Goal: Transaction & Acquisition: Purchase product/service

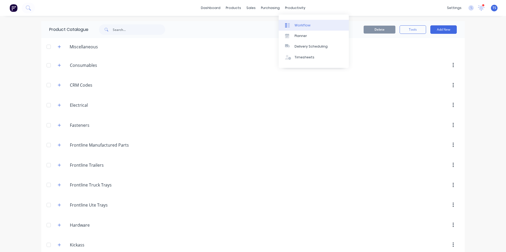
click at [297, 26] on div "Workflow" at bounding box center [302, 25] width 16 height 5
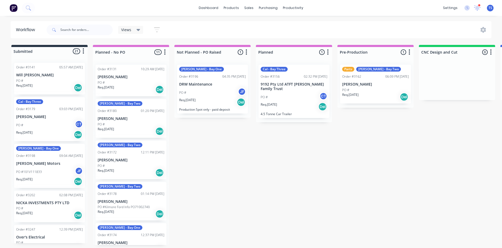
click at [137, 29] on icon at bounding box center [139, 30] width 4 height 6
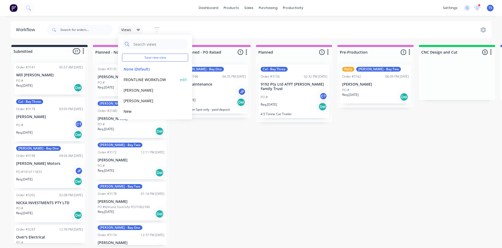
click at [133, 78] on button "FRONTLINE WORKFLOW" at bounding box center [150, 80] width 56 height 6
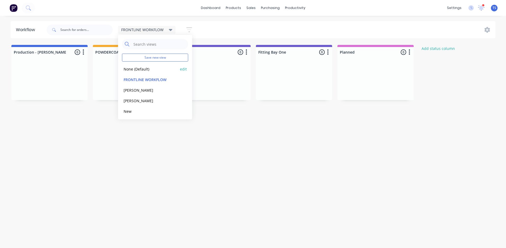
click at [138, 71] on button "None (Default)" at bounding box center [150, 69] width 56 height 6
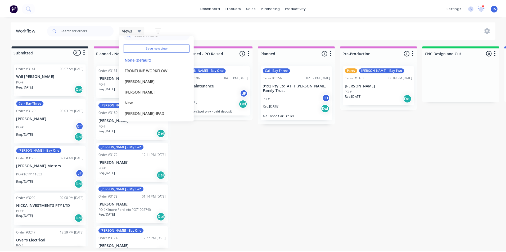
scroll to position [12, 0]
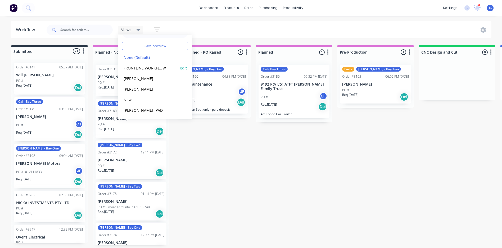
click at [156, 68] on button "FRONTLINE WORKFLOW" at bounding box center [150, 68] width 56 height 6
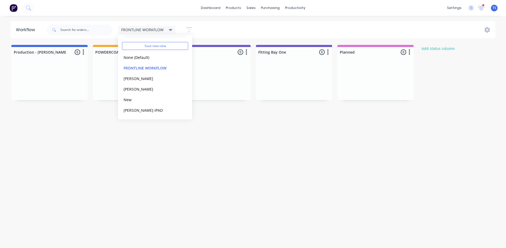
click at [299, 157] on div "Workflow FRONTLINE WORKFLOW Save new view None (Default) edit FRONTLINE WORKFLO…" at bounding box center [253, 129] width 506 height 217
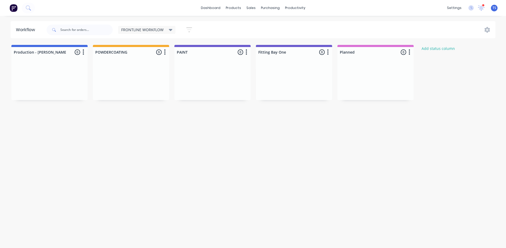
click at [169, 30] on icon at bounding box center [171, 30] width 4 height 2
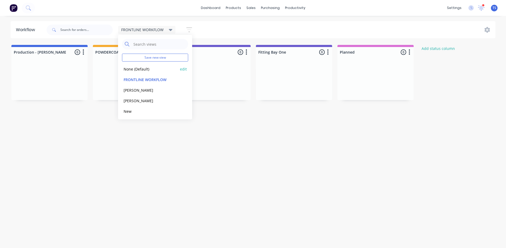
click at [130, 68] on button "None (Default)" at bounding box center [150, 69] width 56 height 6
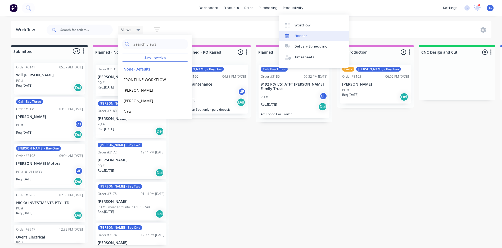
click at [302, 35] on div "Planner" at bounding box center [300, 36] width 12 height 5
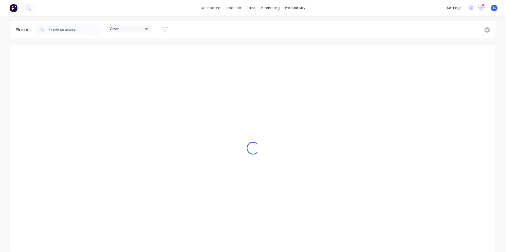
scroll to position [0, 85]
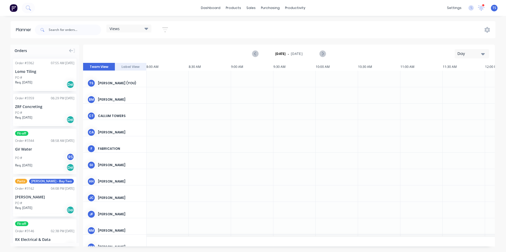
click at [483, 55] on icon "button" at bounding box center [483, 54] width 4 height 2
click at [447, 89] on div "Month" at bounding box center [462, 89] width 52 height 11
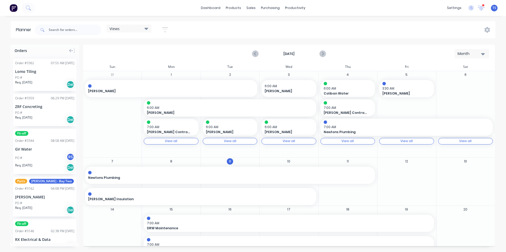
click at [483, 54] on icon "button" at bounding box center [483, 54] width 4 height 2
click at [449, 76] on div "Week" at bounding box center [462, 78] width 52 height 11
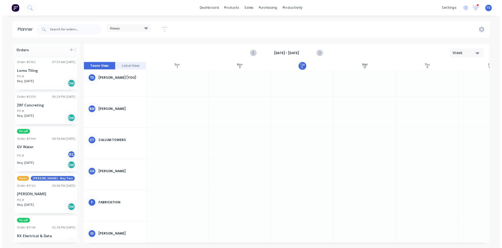
scroll to position [0, 0]
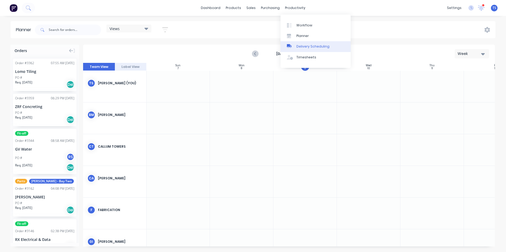
click at [308, 46] on div "Delivery Scheduling" at bounding box center [312, 46] width 33 height 5
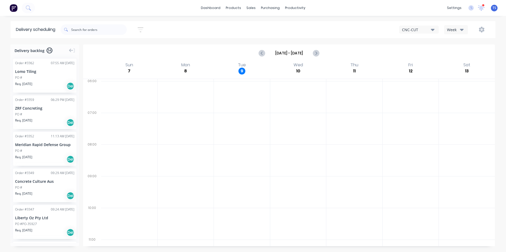
click at [462, 30] on icon "button" at bounding box center [462, 30] width 4 height 2
click at [305, 23] on div "Workflow" at bounding box center [304, 25] width 16 height 5
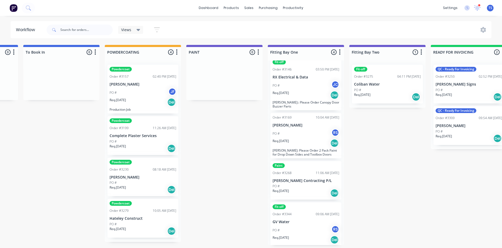
scroll to position [9, 0]
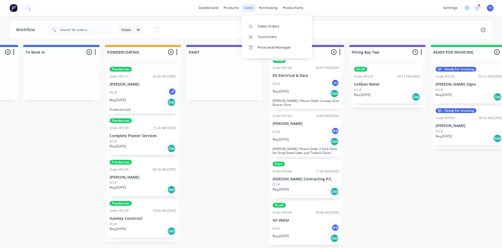
click at [246, 7] on div "sales" at bounding box center [249, 8] width 15 height 8
click at [267, 25] on div "Sales Orders" at bounding box center [269, 26] width 22 height 5
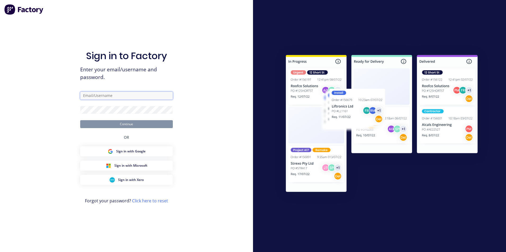
type input "[EMAIL_ADDRESS][DOMAIN_NAME]"
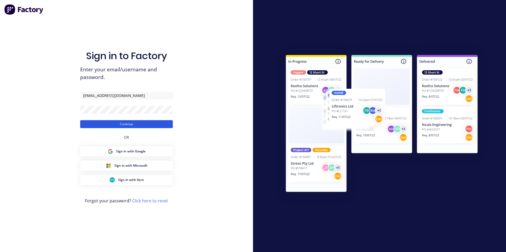
click at [143, 124] on button "Continue" at bounding box center [126, 124] width 93 height 8
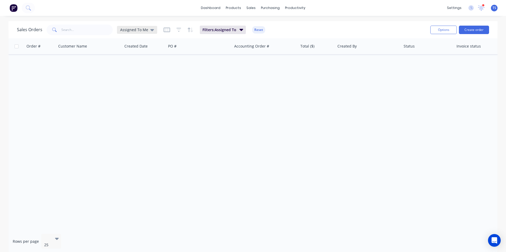
click at [150, 30] on icon at bounding box center [152, 30] width 4 height 2
click at [144, 97] on button "All Jobs To Order" at bounding box center [149, 96] width 60 height 6
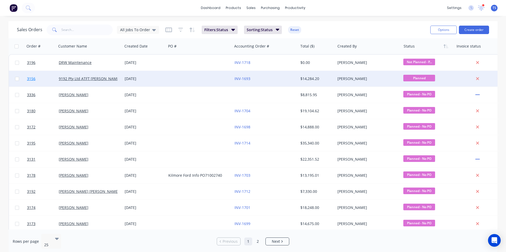
click at [32, 81] on span "3156" at bounding box center [31, 78] width 8 height 5
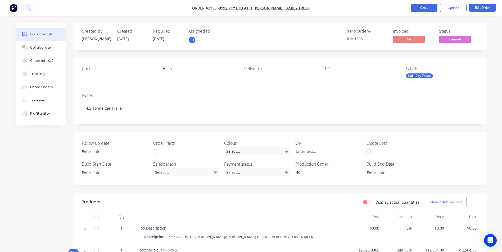
click at [431, 11] on button "Close" at bounding box center [424, 8] width 26 height 8
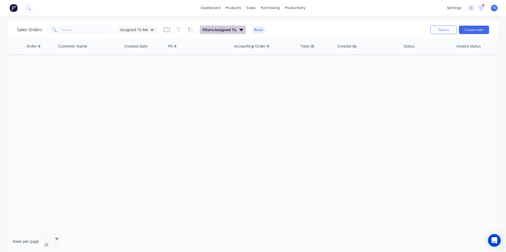
click at [239, 30] on icon "button" at bounding box center [241, 30] width 4 height 2
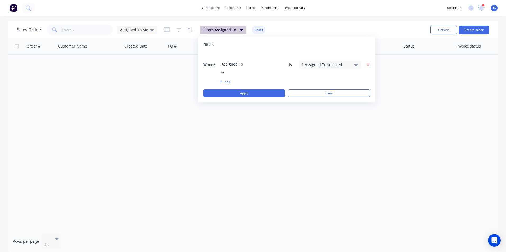
click at [240, 30] on icon "button" at bounding box center [241, 30] width 4 height 2
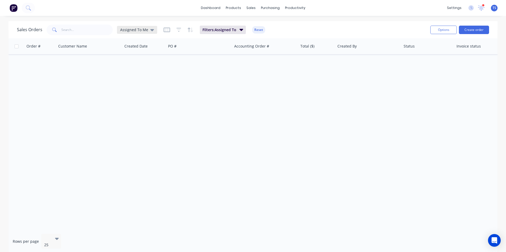
click at [150, 29] on icon at bounding box center [152, 30] width 4 height 2
click at [140, 96] on button "All Jobs To Order" at bounding box center [149, 96] width 60 height 6
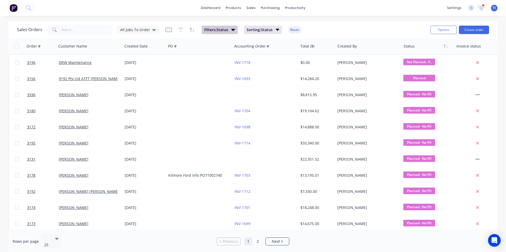
click at [233, 29] on icon "button" at bounding box center [233, 30] width 4 height 6
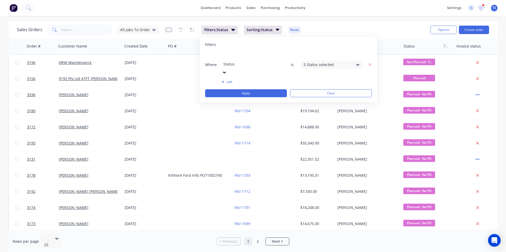
click at [358, 64] on icon at bounding box center [358, 65] width 4 height 2
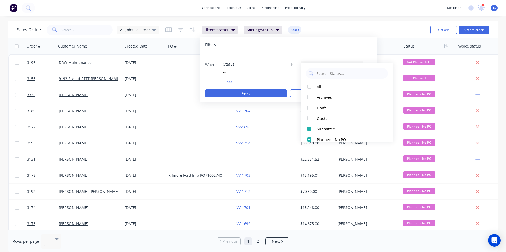
click at [350, 34] on div "Sales Orders All Jobs To Order Filters: Status Sorting: Status Reset" at bounding box center [221, 29] width 409 height 13
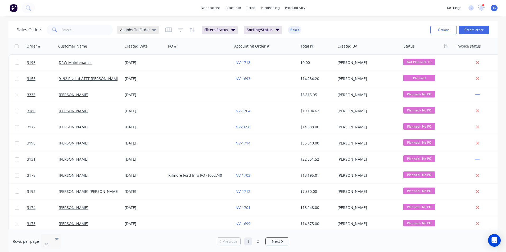
click at [140, 31] on span "All Jobs To Order" at bounding box center [135, 30] width 30 height 6
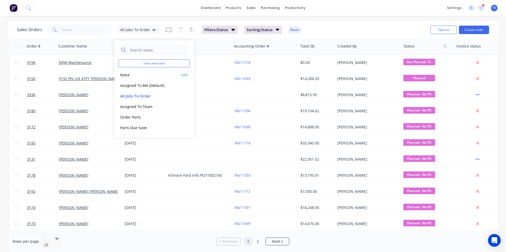
click at [128, 74] on button "None" at bounding box center [149, 75] width 60 height 6
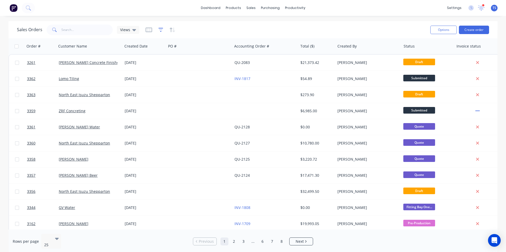
click at [161, 30] on icon "button" at bounding box center [160, 29] width 3 height 1
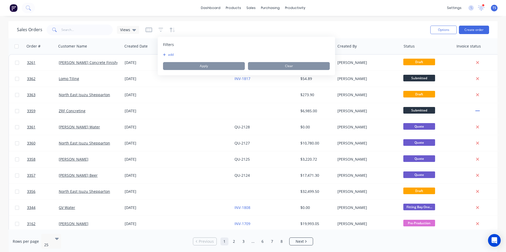
click at [168, 53] on button "add" at bounding box center [169, 55] width 13 height 4
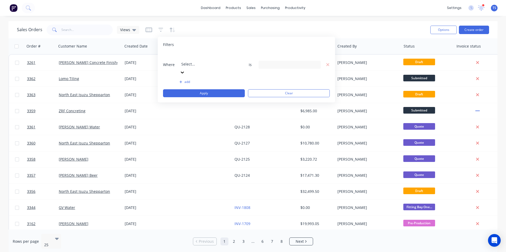
click at [187, 60] on div at bounding box center [219, 57] width 76 height 7
click at [285, 62] on div "18 Labels selected" at bounding box center [285, 65] width 48 height 6
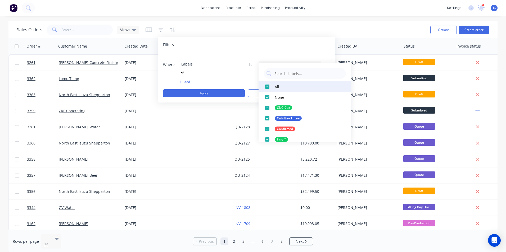
click at [268, 84] on div at bounding box center [267, 86] width 11 height 11
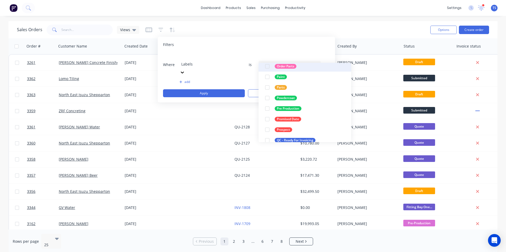
scroll to position [106, 0]
click at [271, 66] on div at bounding box center [267, 65] width 11 height 11
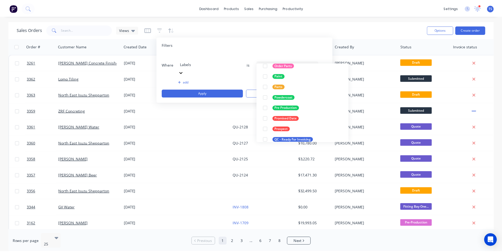
scroll to position [42, 0]
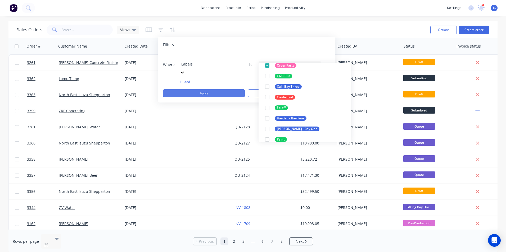
click at [225, 89] on button "Apply" at bounding box center [204, 93] width 82 height 8
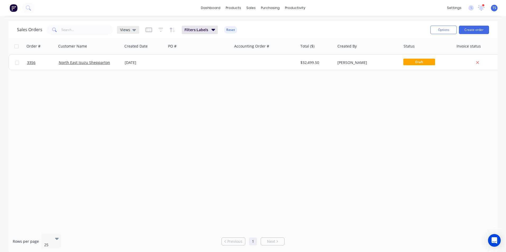
click at [129, 33] on div "Views" at bounding box center [128, 30] width 22 height 8
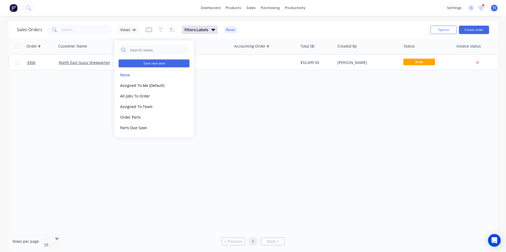
click at [166, 65] on button "Save new view" at bounding box center [154, 64] width 71 height 8
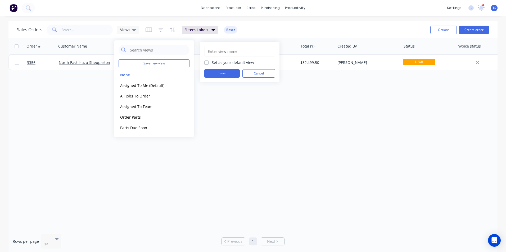
click at [251, 51] on input "text" at bounding box center [239, 51] width 65 height 10
type input "Jobs to order"
click at [231, 73] on button "Save" at bounding box center [221, 73] width 35 height 8
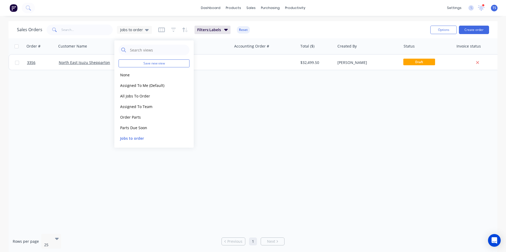
click at [267, 112] on div "Order # Customer Name Created Date PO # Accounting Order # Total ($) Created By…" at bounding box center [252, 134] width 489 height 192
click at [135, 31] on span "Jobs to order" at bounding box center [131, 30] width 23 height 6
click at [137, 140] on button "Jobs to order" at bounding box center [149, 138] width 60 height 6
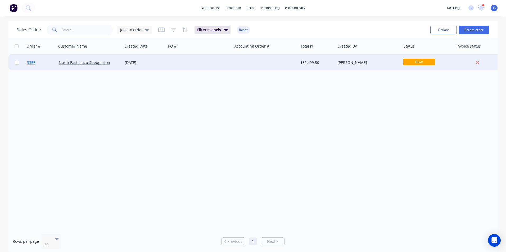
click at [35, 65] on span "3356" at bounding box center [31, 62] width 8 height 5
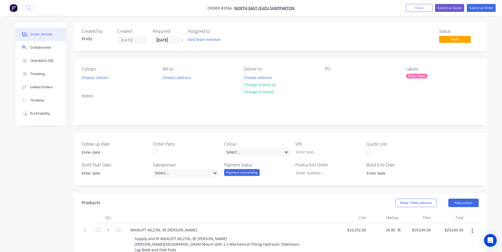
click at [419, 77] on div "Order Parts" at bounding box center [417, 76] width 22 height 5
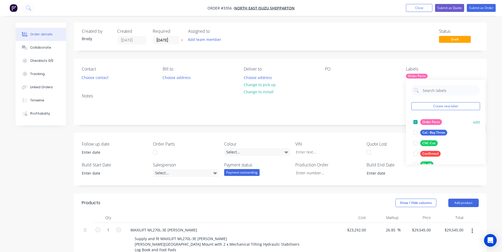
click at [415, 121] on div at bounding box center [415, 122] width 11 height 11
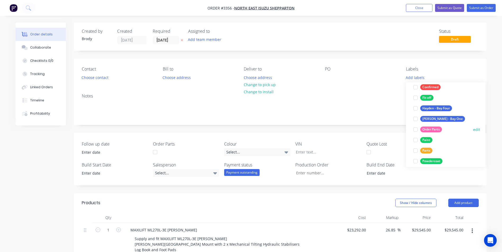
scroll to position [58, 0]
click at [416, 130] on div at bounding box center [415, 130] width 11 height 11
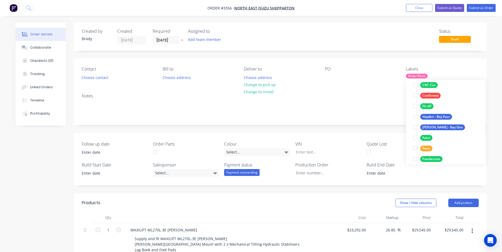
scroll to position [0, 0]
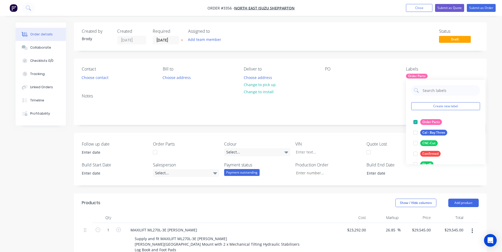
click at [365, 86] on div "Contact Choose contact [PERSON_NAME] to Choose address Deliver to Choose addres…" at bounding box center [280, 74] width 413 height 31
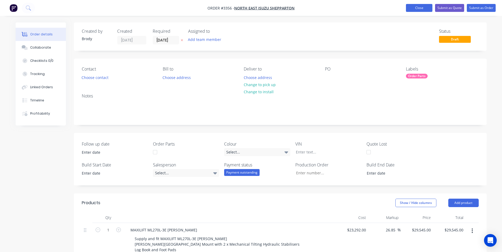
click at [421, 5] on button "Close" at bounding box center [419, 8] width 26 height 8
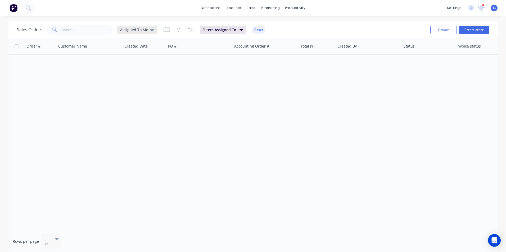
click at [150, 31] on icon at bounding box center [152, 30] width 4 height 6
click at [139, 128] on button "Order Parts" at bounding box center [149, 128] width 60 height 6
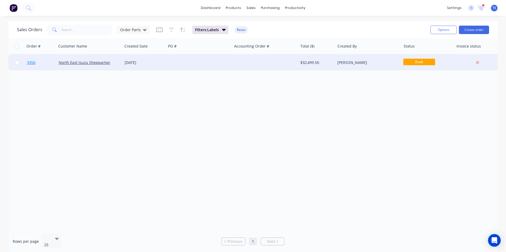
click at [29, 66] on link "3356" at bounding box center [43, 63] width 32 height 16
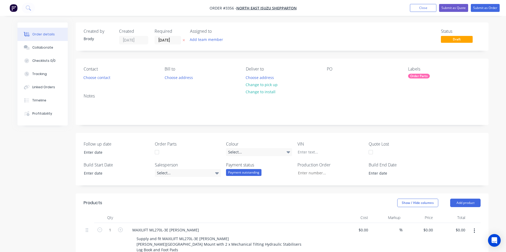
type input "$23,292.00"
type input "26.85"
type input "$29,545.00"
click at [411, 10] on button "Close" at bounding box center [419, 8] width 26 height 8
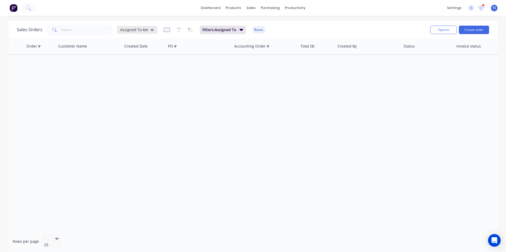
click at [136, 32] on span "Assigned To Me" at bounding box center [134, 30] width 28 height 6
click at [142, 140] on button "Parts Due Soon" at bounding box center [149, 138] width 60 height 6
click at [147, 33] on div "Parts Due Soon" at bounding box center [136, 30] width 39 height 8
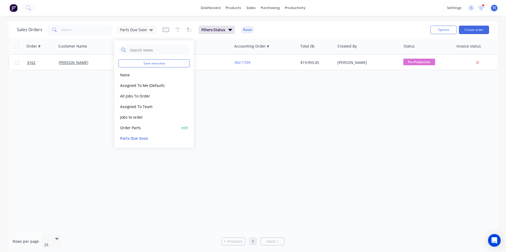
click at [139, 127] on button "Order Parts" at bounding box center [149, 128] width 60 height 6
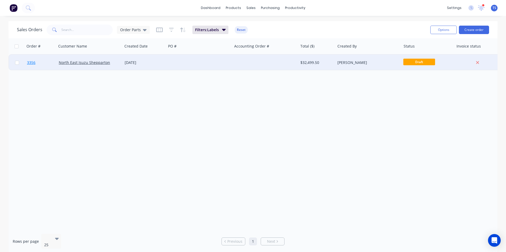
click at [29, 61] on span "3356" at bounding box center [31, 62] width 8 height 5
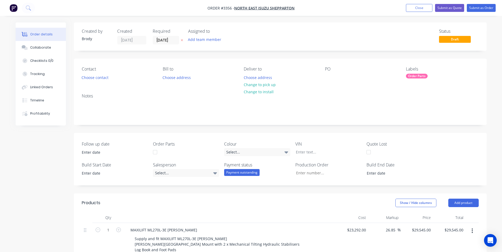
click at [417, 75] on div "Order Parts" at bounding box center [417, 76] width 22 height 5
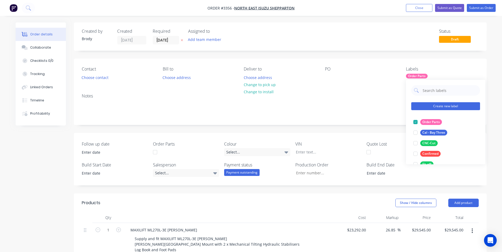
click at [439, 104] on button "Create new label" at bounding box center [445, 106] width 69 height 8
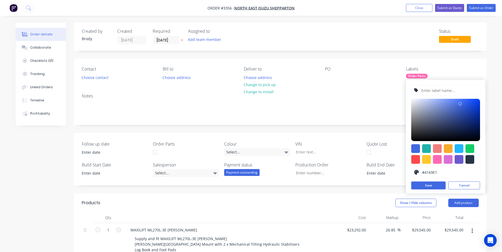
click at [434, 89] on input "text" at bounding box center [449, 90] width 56 height 10
type input "Parts on Backorder"
click at [436, 160] on div at bounding box center [437, 159] width 9 height 9
type input "#FF69B4"
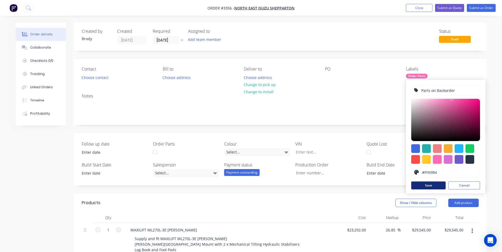
click at [435, 187] on button "Save" at bounding box center [428, 186] width 34 height 8
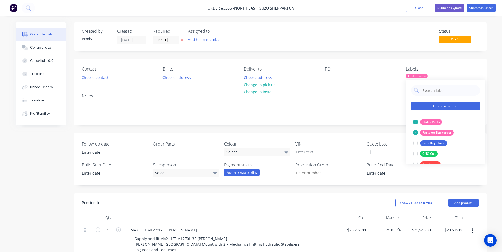
click at [443, 105] on button "Create new label" at bounding box center [445, 106] width 69 height 8
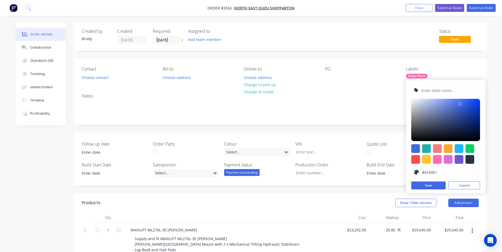
click at [434, 93] on input "text" at bounding box center [449, 90] width 56 height 10
type input "Parts Arrived"
click at [439, 158] on div at bounding box center [437, 159] width 9 height 9
type input "#FF69B4"
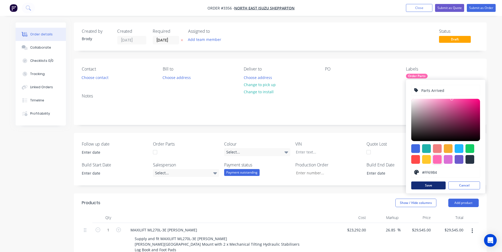
click at [427, 182] on button "Save" at bounding box center [428, 186] width 34 height 8
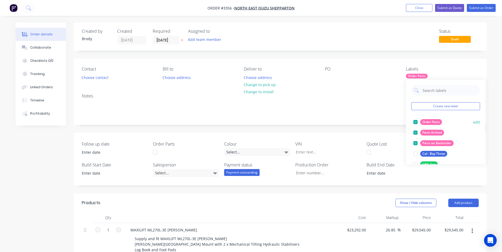
click at [416, 123] on div at bounding box center [415, 122] width 11 height 11
click at [416, 124] on div at bounding box center [415, 122] width 11 height 11
click at [416, 123] on div at bounding box center [415, 122] width 11 height 11
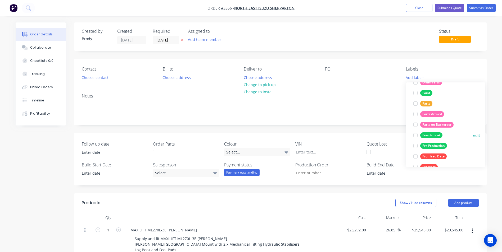
scroll to position [79, 0]
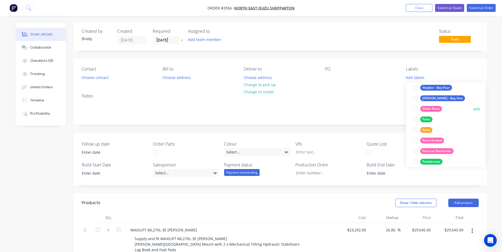
click at [421, 108] on div "Order Parts" at bounding box center [431, 109] width 22 height 6
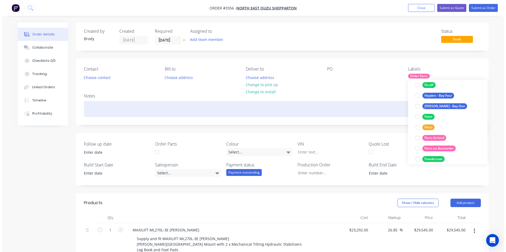
scroll to position [16, 0]
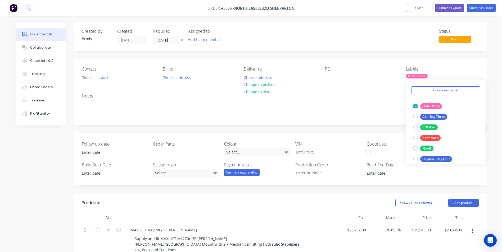
click at [377, 100] on div "Notes" at bounding box center [280, 106] width 413 height 35
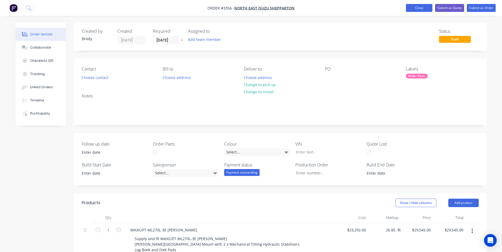
click at [417, 8] on button "Close" at bounding box center [419, 8] width 26 height 8
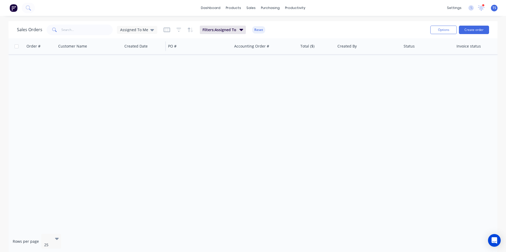
drag, startPoint x: 130, startPoint y: 27, endPoint x: 130, endPoint y: 39, distance: 12.2
click at [130, 27] on span "Assigned To Me" at bounding box center [134, 30] width 28 height 6
click at [129, 75] on button "None" at bounding box center [149, 75] width 60 height 6
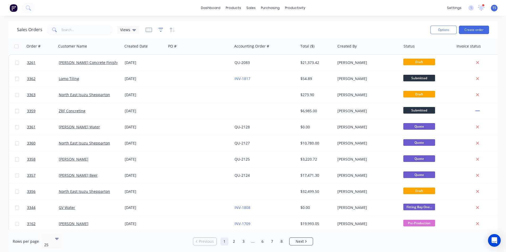
click at [161, 30] on icon "button" at bounding box center [160, 29] width 5 height 5
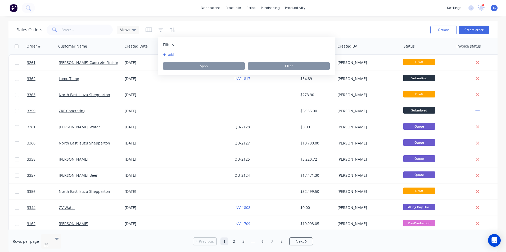
click at [175, 54] on button "add" at bounding box center [169, 55] width 13 height 4
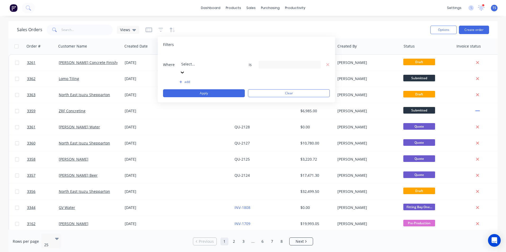
click at [201, 58] on div at bounding box center [219, 57] width 76 height 7
click at [273, 61] on div "18 Labels selected" at bounding box center [289, 65] width 62 height 8
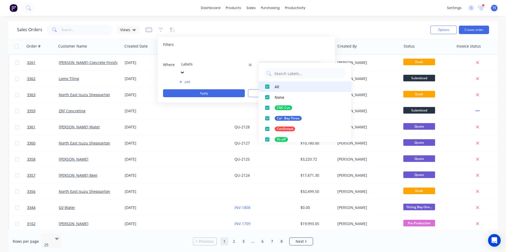
click at [267, 88] on div at bounding box center [267, 86] width 11 height 11
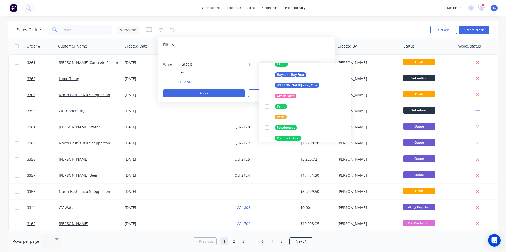
scroll to position [0, 0]
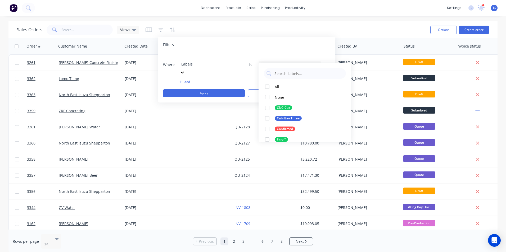
click at [278, 62] on div "Search Labels..." at bounding box center [285, 65] width 48 height 6
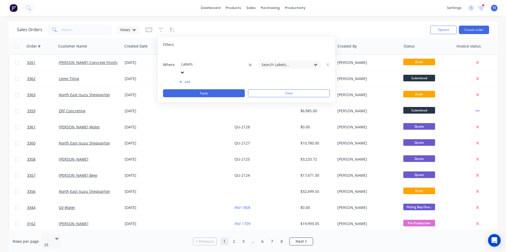
click at [203, 55] on div at bounding box center [219, 57] width 76 height 7
click at [283, 62] on div "Search Labels..." at bounding box center [285, 65] width 48 height 6
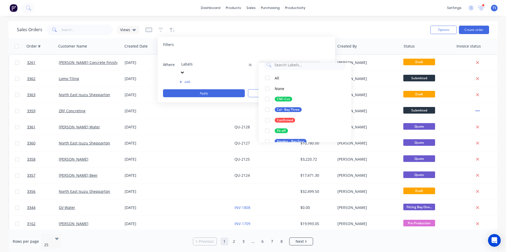
scroll to position [0, 0]
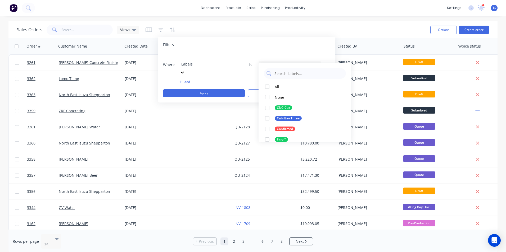
click at [286, 76] on input "text" at bounding box center [308, 73] width 69 height 11
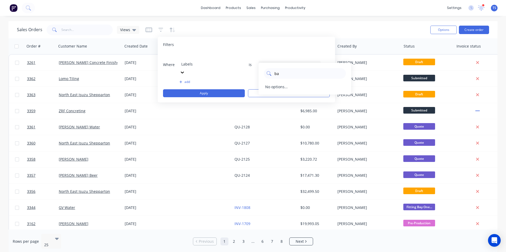
type input "b"
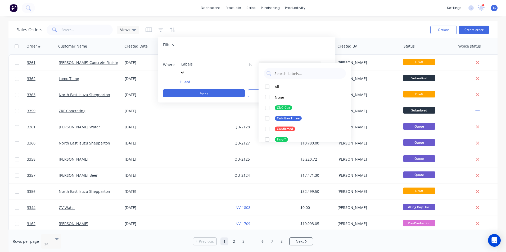
click at [326, 63] on icon "button" at bounding box center [327, 64] width 3 height 3
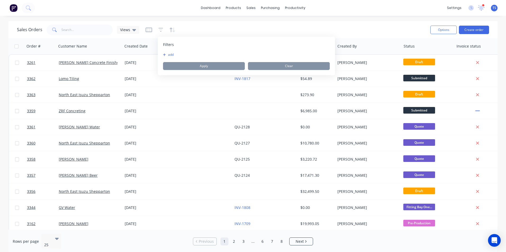
click at [321, 29] on div "Sales Orders Views" at bounding box center [221, 29] width 409 height 13
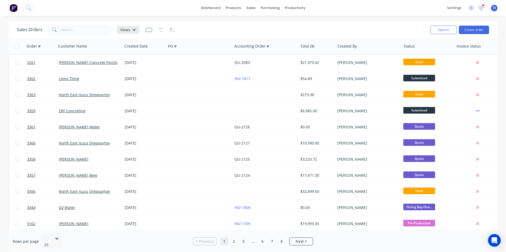
click at [125, 27] on div "Views" at bounding box center [128, 30] width 22 height 8
click at [125, 31] on span "Views" at bounding box center [125, 30] width 10 height 6
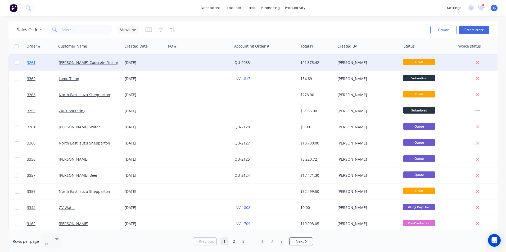
click at [33, 62] on span "3261" at bounding box center [31, 62] width 8 height 5
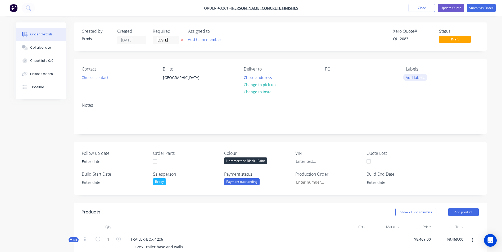
click at [412, 80] on button "Add labels" at bounding box center [415, 77] width 24 height 7
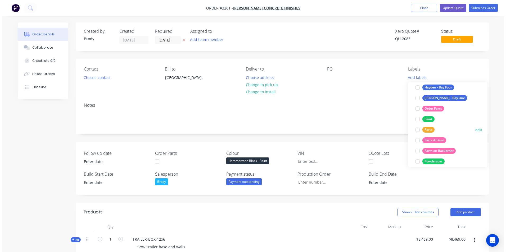
scroll to position [79, 0]
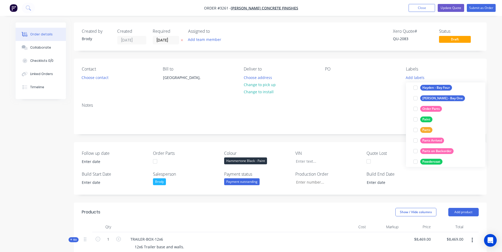
click at [366, 91] on div "Contact Choose contact [PERSON_NAME] to [GEOGRAPHIC_DATA], Deliver to Choose ad…" at bounding box center [280, 79] width 413 height 40
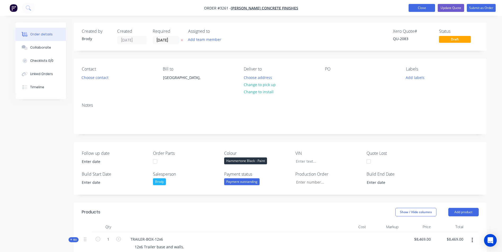
click at [414, 10] on button "Close" at bounding box center [421, 8] width 26 height 8
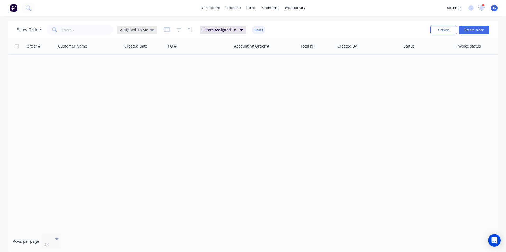
click at [146, 29] on span "Assigned To Me" at bounding box center [134, 30] width 28 height 6
click at [134, 75] on button "None" at bounding box center [149, 75] width 60 height 6
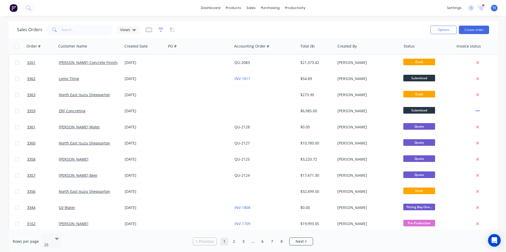
click at [158, 30] on icon "button" at bounding box center [160, 29] width 5 height 5
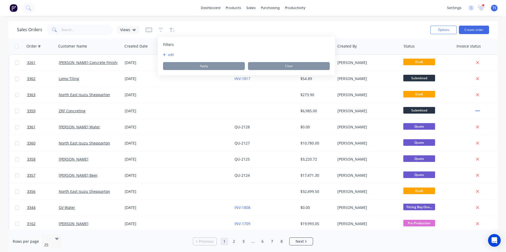
click at [173, 54] on button "add" at bounding box center [169, 55] width 13 height 4
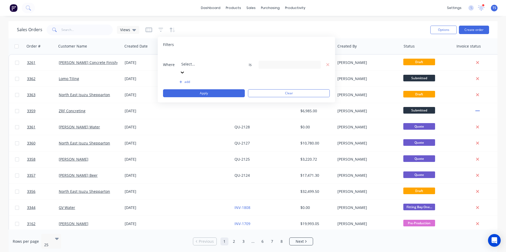
click at [197, 60] on div at bounding box center [219, 57] width 76 height 7
click at [276, 61] on div "18 Labels selected" at bounding box center [289, 65] width 62 height 8
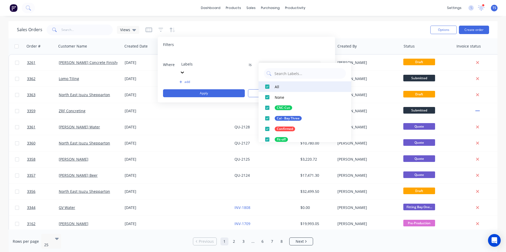
click at [265, 84] on div at bounding box center [267, 86] width 11 height 11
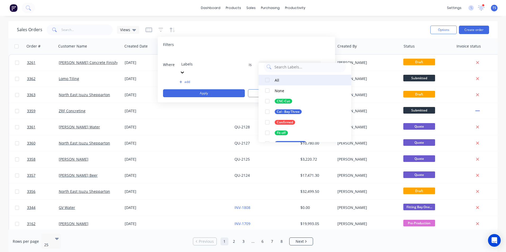
scroll to position [0, 0]
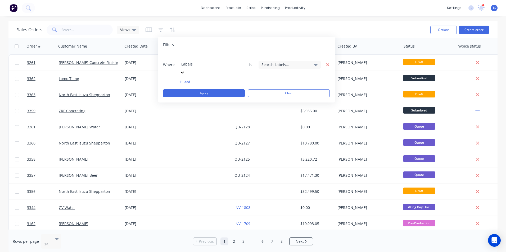
click at [327, 63] on icon "button" at bounding box center [327, 64] width 3 height 3
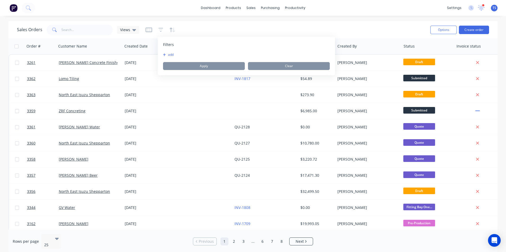
click at [302, 31] on div "Sales Orders Views" at bounding box center [221, 29] width 409 height 13
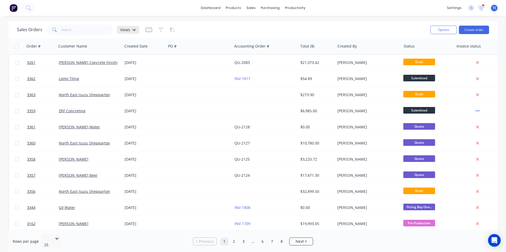
click at [136, 29] on div "Views" at bounding box center [128, 30] width 22 height 8
click at [221, 33] on div "Sales Orders Views" at bounding box center [221, 29] width 409 height 13
click at [267, 6] on div "purchasing" at bounding box center [270, 8] width 24 height 8
click at [278, 27] on div "Purchase Orders" at bounding box center [287, 25] width 28 height 5
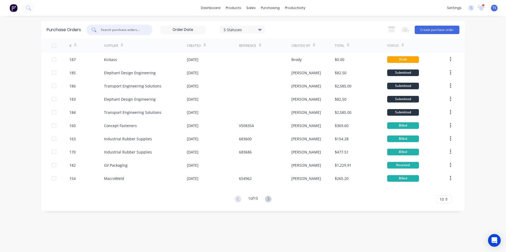
click at [113, 29] on input "text" at bounding box center [122, 29] width 44 height 5
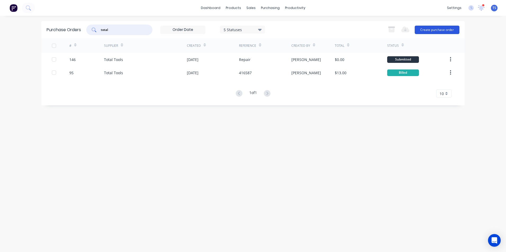
type input "total"
click at [439, 28] on button "Create purchase order" at bounding box center [437, 30] width 45 height 8
click at [435, 29] on button "Create purchase order" at bounding box center [437, 30] width 45 height 8
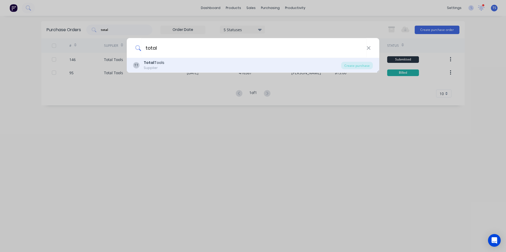
type input "total tool"
click at [161, 65] on b "Total Tool" at bounding box center [154, 62] width 20 height 5
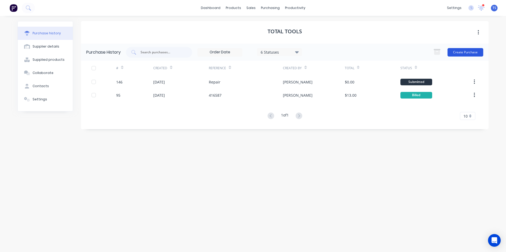
click at [464, 54] on button "Create Purchase" at bounding box center [465, 52] width 36 height 8
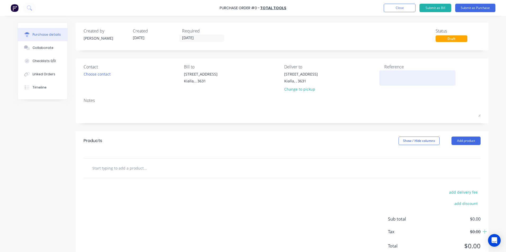
click at [385, 75] on textarea at bounding box center [417, 77] width 66 height 12
type textarea "Repair"
click at [109, 171] on input "text" at bounding box center [145, 168] width 106 height 11
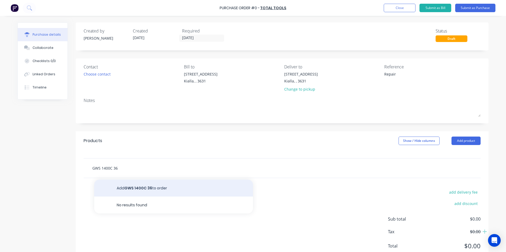
type input "GWS 1400C 36"
click at [124, 188] on button "Add GWS 1400C 36 to order" at bounding box center [173, 188] width 159 height 17
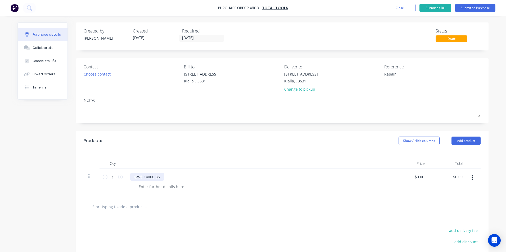
click at [133, 176] on div "GWS 1400C 36" at bounding box center [147, 177] width 34 height 8
click at [169, 176] on div "Bosch GWS 1400C 36" at bounding box center [153, 177] width 46 height 8
click at [146, 188] on div at bounding box center [161, 187] width 54 height 8
drag, startPoint x: 129, startPoint y: 208, endPoint x: 143, endPoint y: 209, distance: 14.6
click at [129, 208] on input "text" at bounding box center [145, 207] width 106 height 11
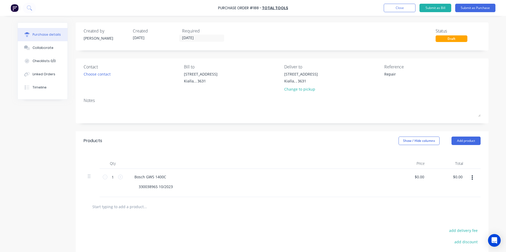
click at [122, 206] on input "text" at bounding box center [145, 207] width 106 height 11
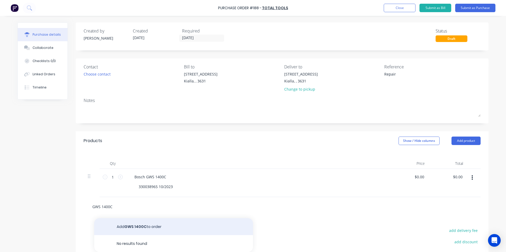
type input "GWS 1400C"
click at [146, 226] on button "Add GWS 1400C to order" at bounding box center [173, 227] width 159 height 17
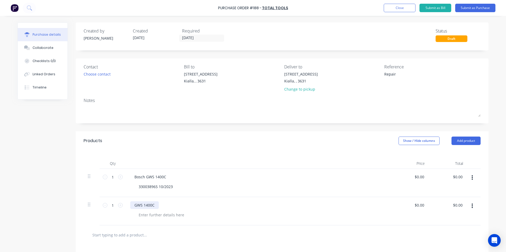
click at [131, 206] on div "GWS 1400C" at bounding box center [144, 206] width 29 height 8
click at [150, 214] on div at bounding box center [161, 215] width 54 height 8
click at [109, 235] on input "text" at bounding box center [145, 235] width 106 height 11
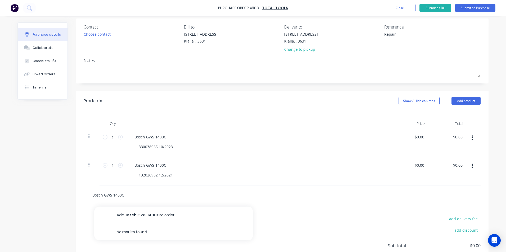
scroll to position [85, 0]
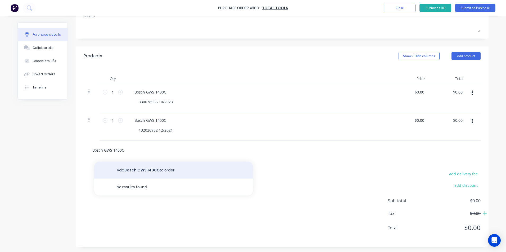
type input "Bosch GWS 1400C"
click at [164, 172] on button "Add Bosch GWS 1400C to order" at bounding box center [173, 170] width 159 height 17
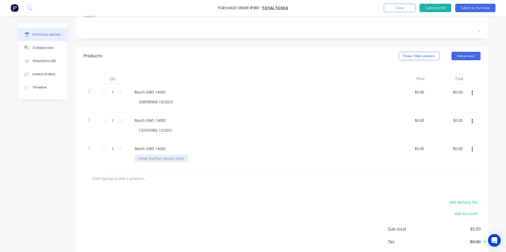
click at [156, 158] on div at bounding box center [161, 159] width 54 height 8
click at [163, 158] on div "152026983 122/2021" at bounding box center [156, 159] width 45 height 8
click at [143, 179] on input "text" at bounding box center [145, 178] width 106 height 11
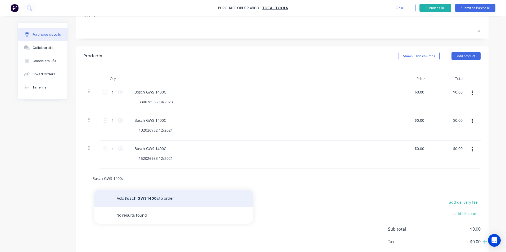
type input "Bosch GWS 1400c"
click at [142, 199] on button "Add Bosch GWS 1400c to order" at bounding box center [173, 198] width 159 height 17
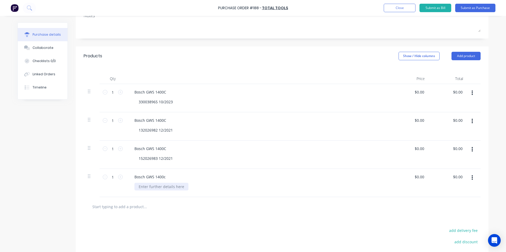
click at [142, 188] on div at bounding box center [161, 187] width 54 height 8
drag, startPoint x: 138, startPoint y: 211, endPoint x: 210, endPoint y: 206, distance: 71.3
click at [138, 210] on input "text" at bounding box center [145, 207] width 106 height 11
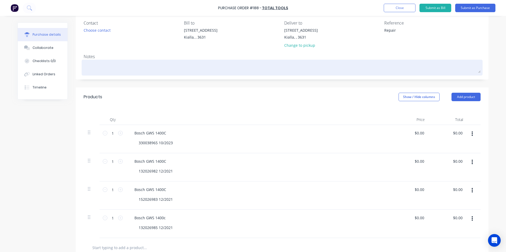
scroll to position [0, 0]
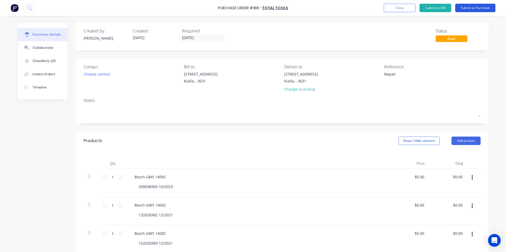
click at [473, 8] on button "Submit as Purchase" at bounding box center [475, 8] width 40 height 8
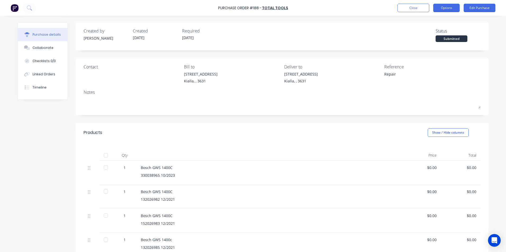
click at [450, 10] on button "Options" at bounding box center [446, 8] width 26 height 8
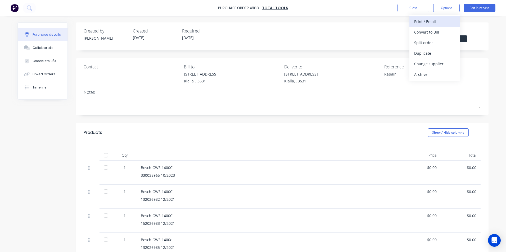
click at [445, 22] on div "Print / Email" at bounding box center [434, 22] width 41 height 8
click at [435, 43] on div "Without pricing" at bounding box center [434, 43] width 41 height 8
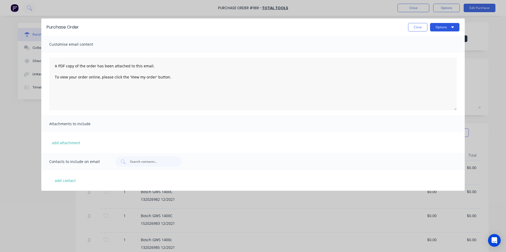
click at [448, 27] on button "Options" at bounding box center [444, 27] width 29 height 8
click at [431, 41] on div "Print" at bounding box center [434, 41] width 41 height 8
click at [424, 28] on button "Close" at bounding box center [417, 27] width 19 height 8
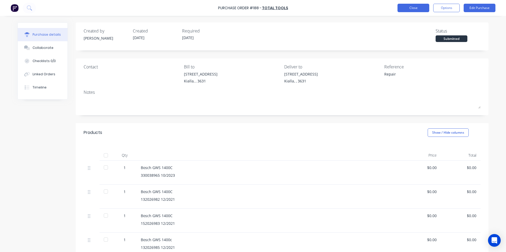
click at [419, 7] on button "Close" at bounding box center [413, 8] width 32 height 8
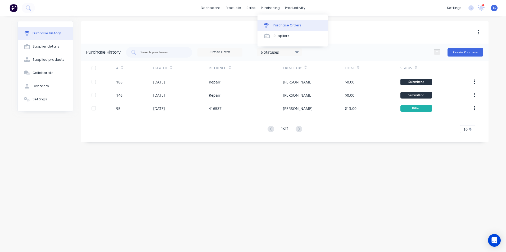
click at [290, 26] on div "Purchase Orders" at bounding box center [287, 25] width 28 height 5
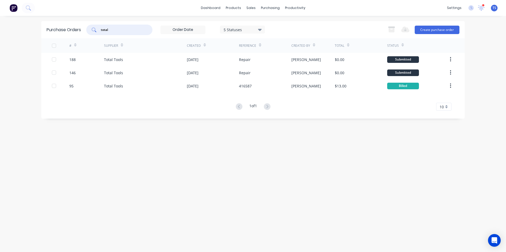
drag, startPoint x: 116, startPoint y: 30, endPoint x: 135, endPoint y: 23, distance: 20.3
click at [116, 30] on input "total" at bounding box center [122, 29] width 44 height 5
type input "t"
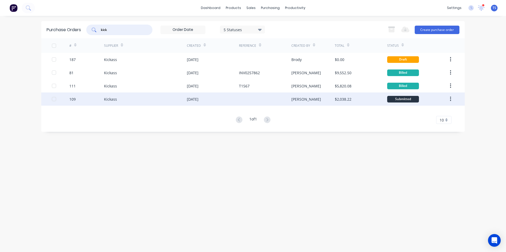
type input "kick"
click at [107, 99] on div "Kickass" at bounding box center [110, 100] width 13 height 6
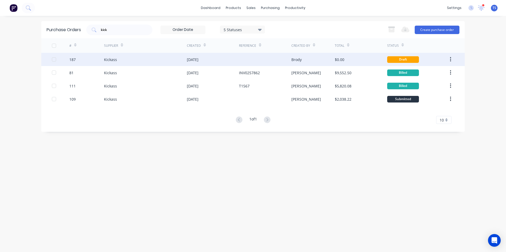
click at [109, 61] on div "Kickass" at bounding box center [110, 60] width 13 height 6
